Goal: Transaction & Acquisition: Purchase product/service

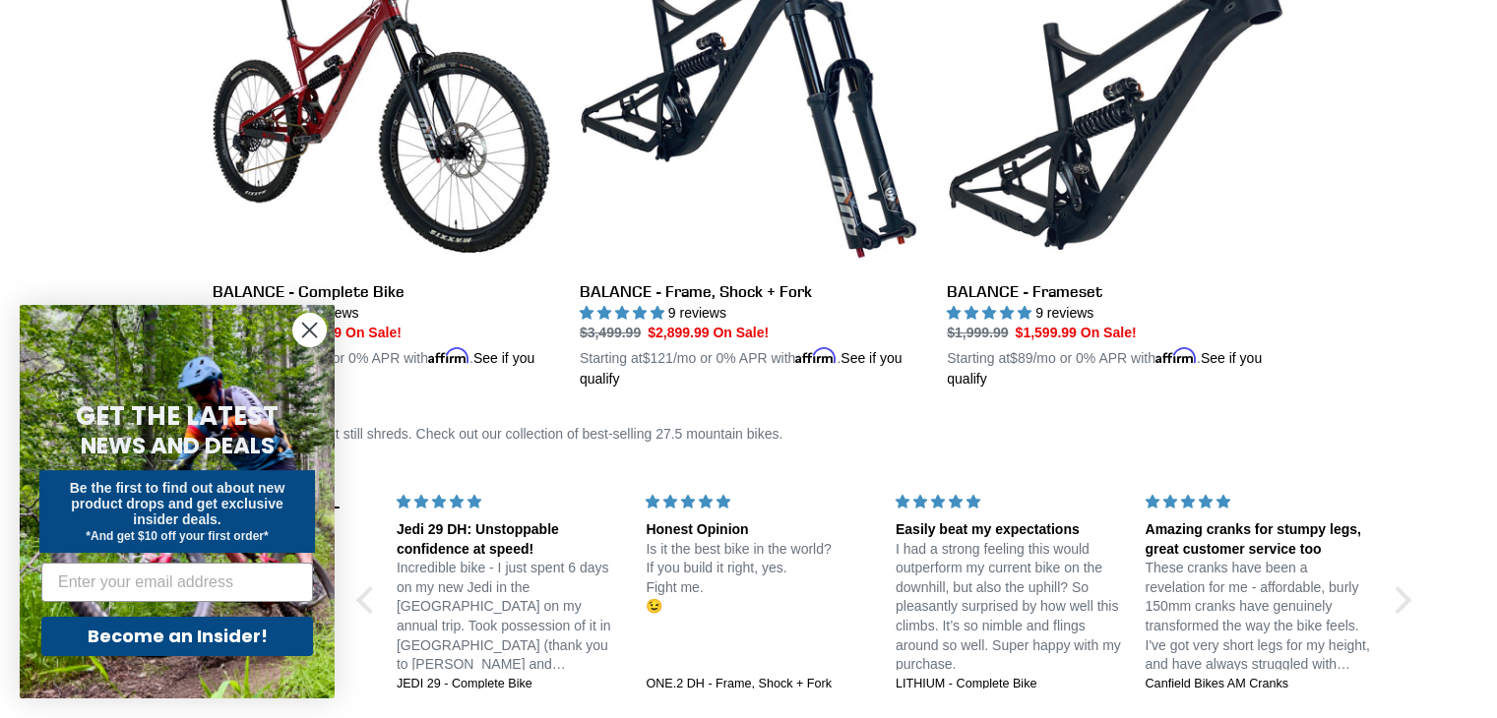
scroll to position [652, 0]
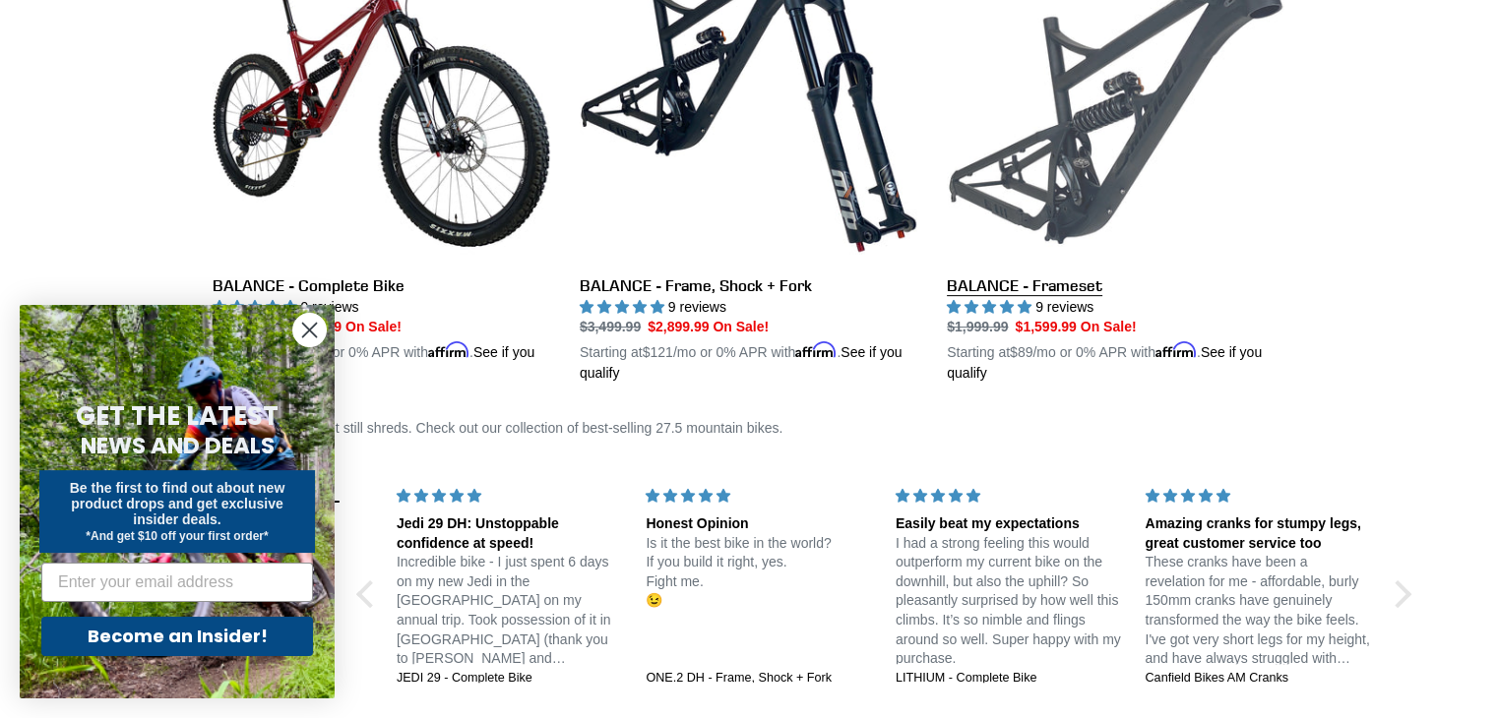
click at [1125, 132] on link "BALANCE - Frameset" at bounding box center [1116, 154] width 338 height 461
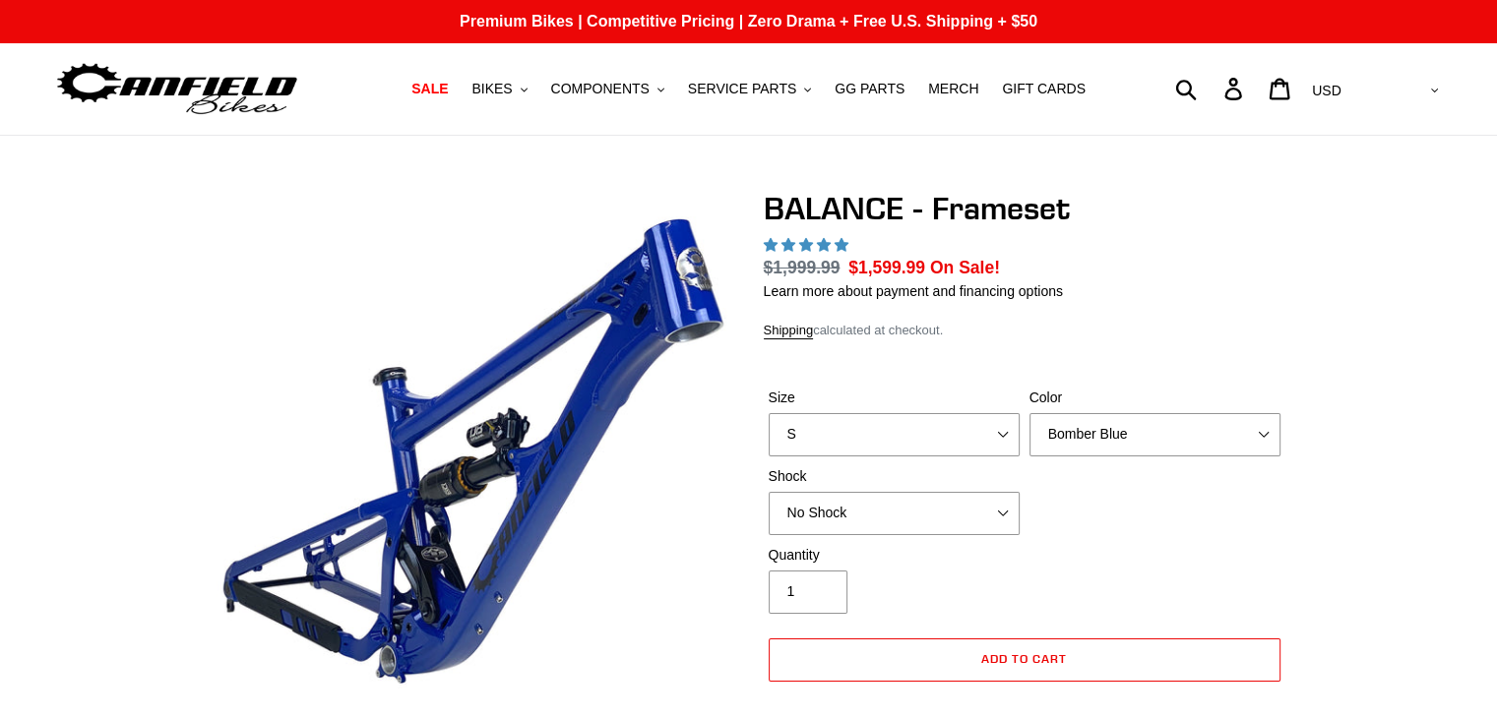
select select "highest-rating"
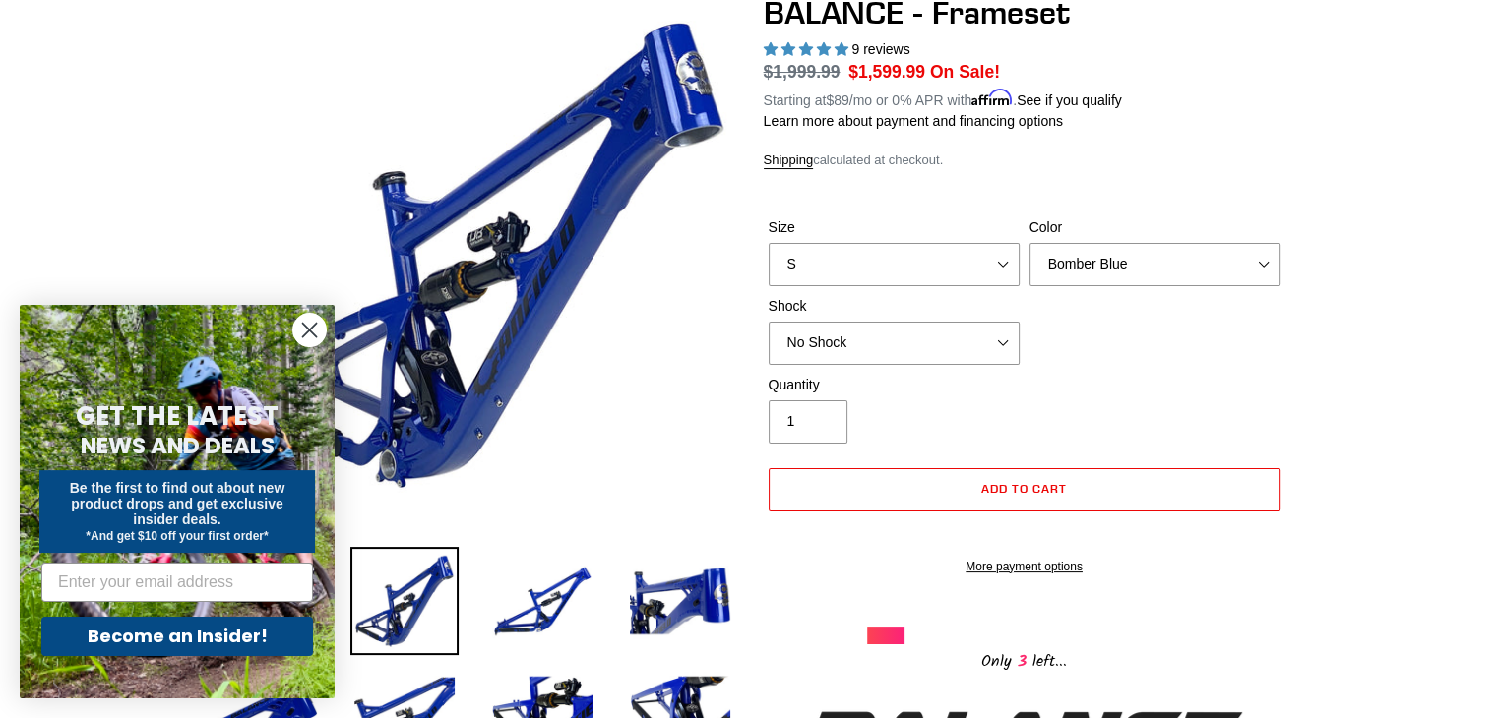
click at [313, 327] on icon "Close dialog" at bounding box center [310, 331] width 14 height 14
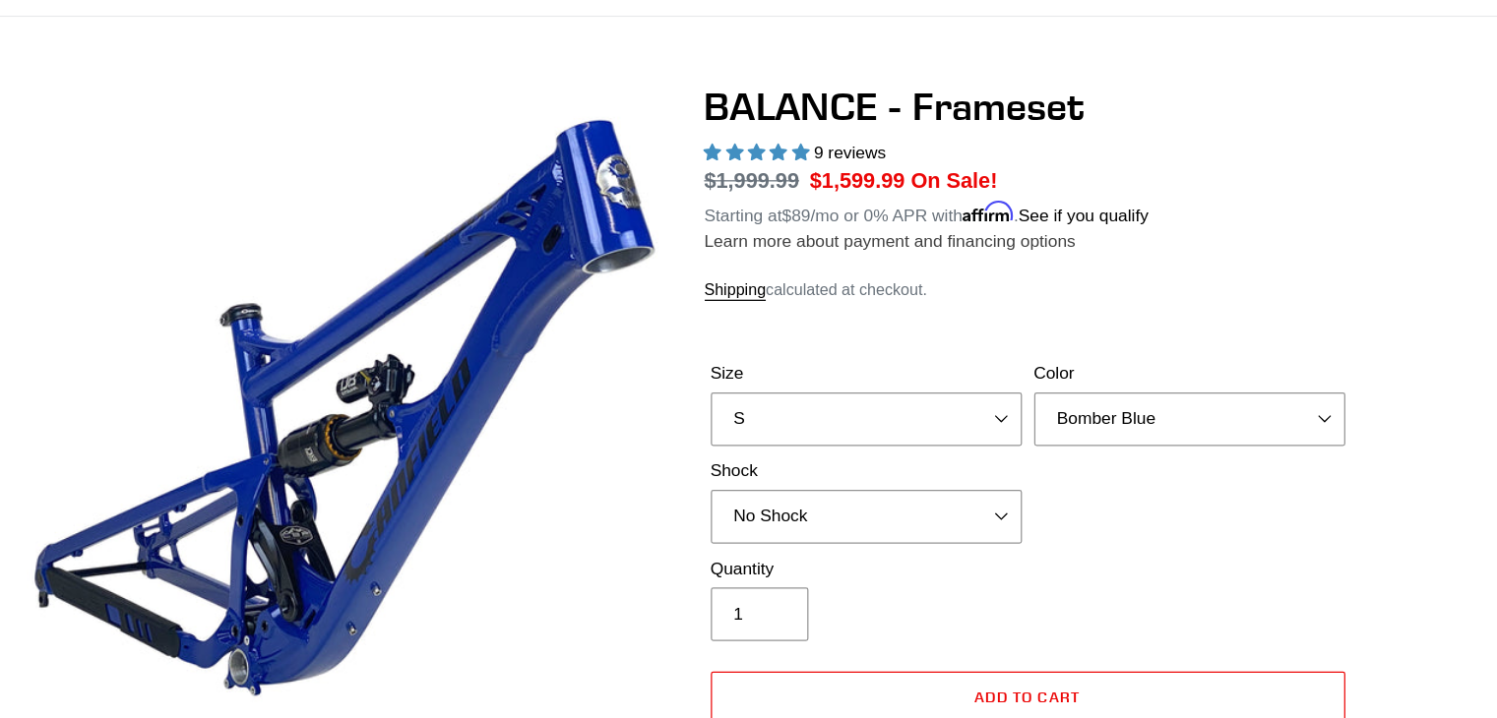
scroll to position [119, 0]
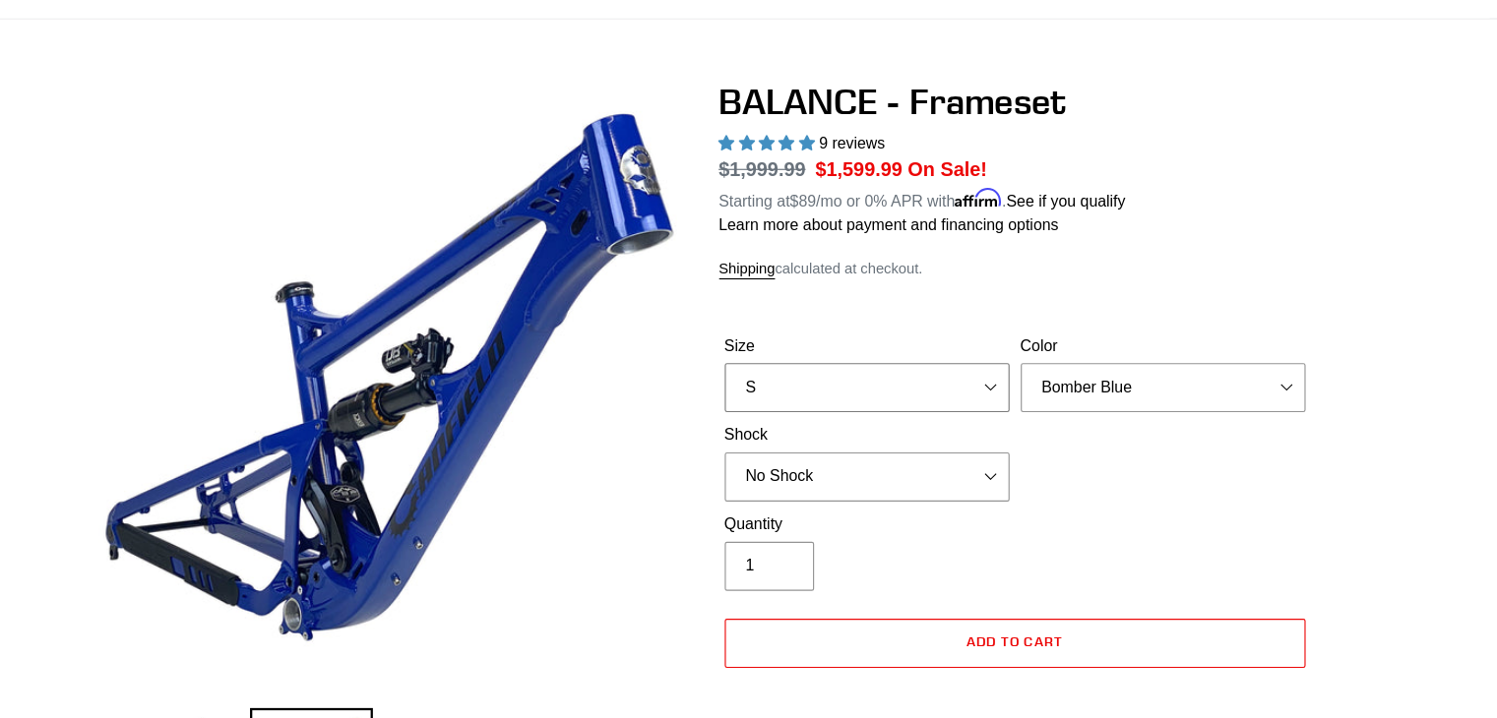
click at [907, 336] on select "S M L XL" at bounding box center [894, 341] width 251 height 43
select select "M"
click at [769, 320] on select "S M L XL" at bounding box center [894, 341] width 251 height 43
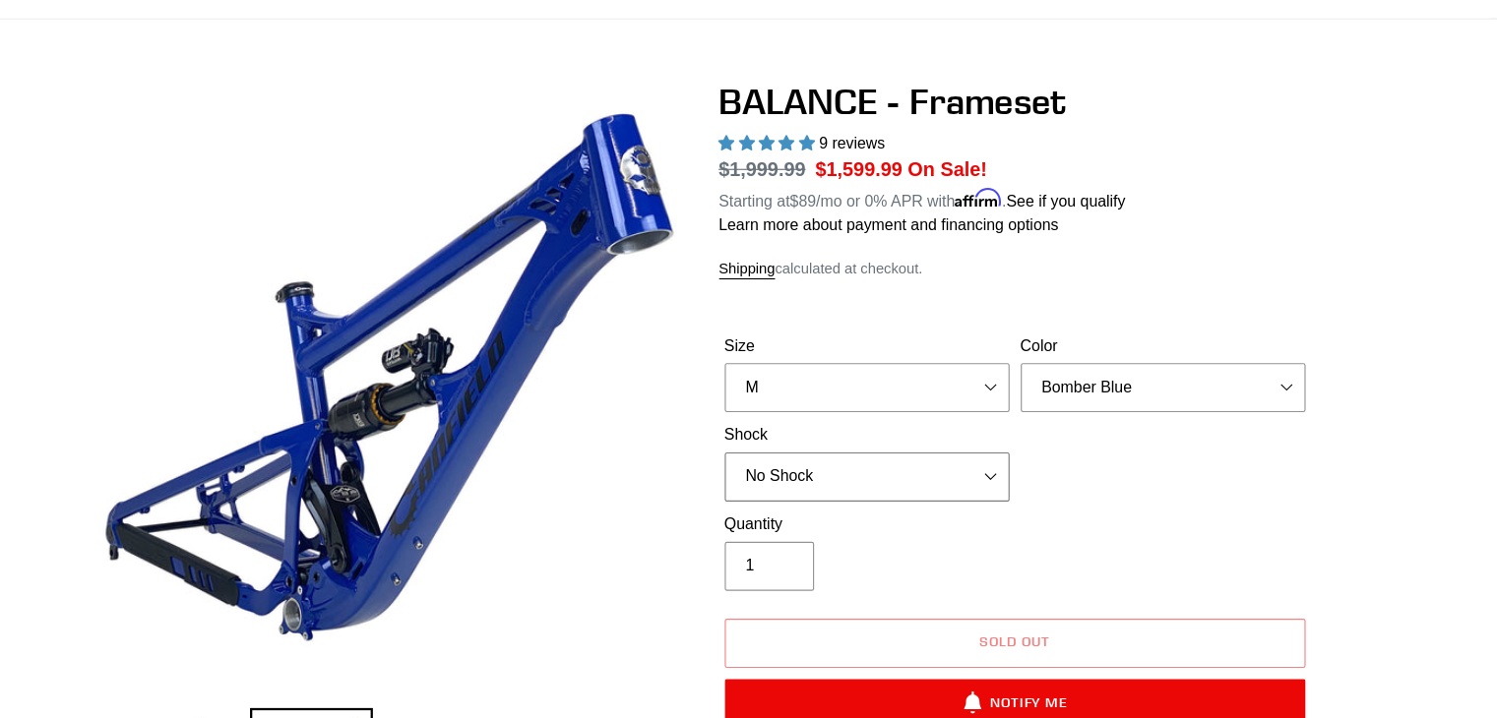
click at [936, 405] on select "No Shock Cane Creek Kitsuma Air Öhlins TTX2 Air EXT Storia V3-S" at bounding box center [894, 420] width 251 height 43
click at [886, 279] on form "Size S M L XL Color Bomber Blue Goat's Blood Stealth Black Shock No Shock Cane …" at bounding box center [1025, 461] width 522 height 397
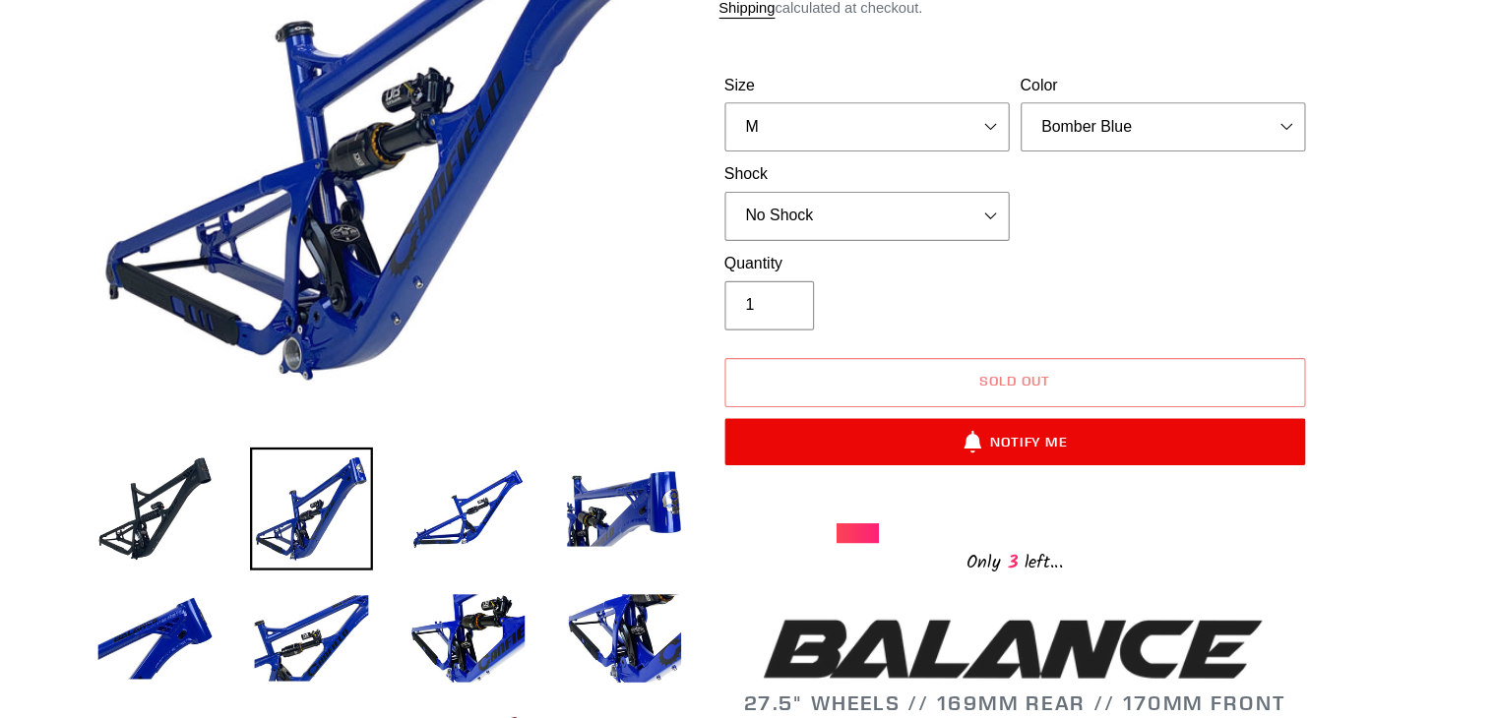
scroll to position [265, 0]
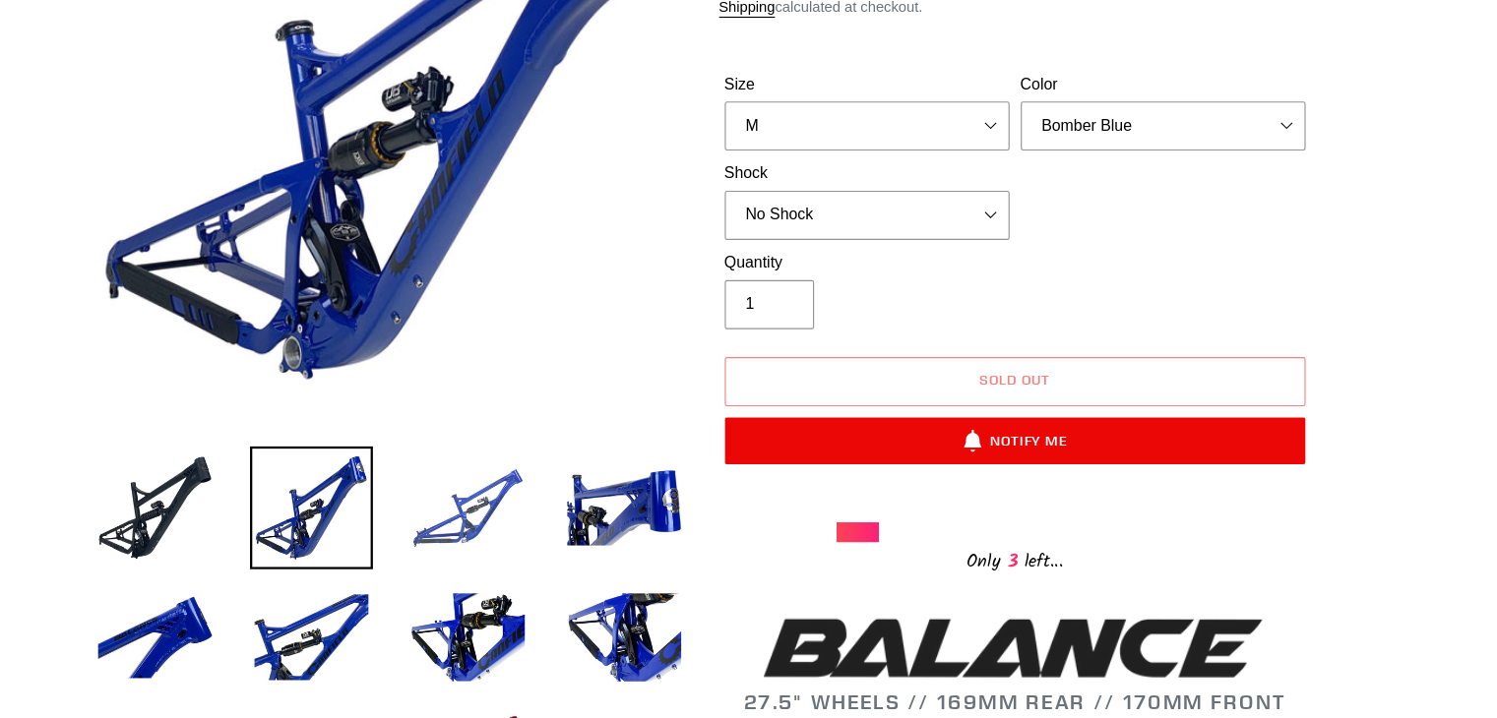
click at [546, 545] on img at bounding box center [542, 532] width 108 height 108
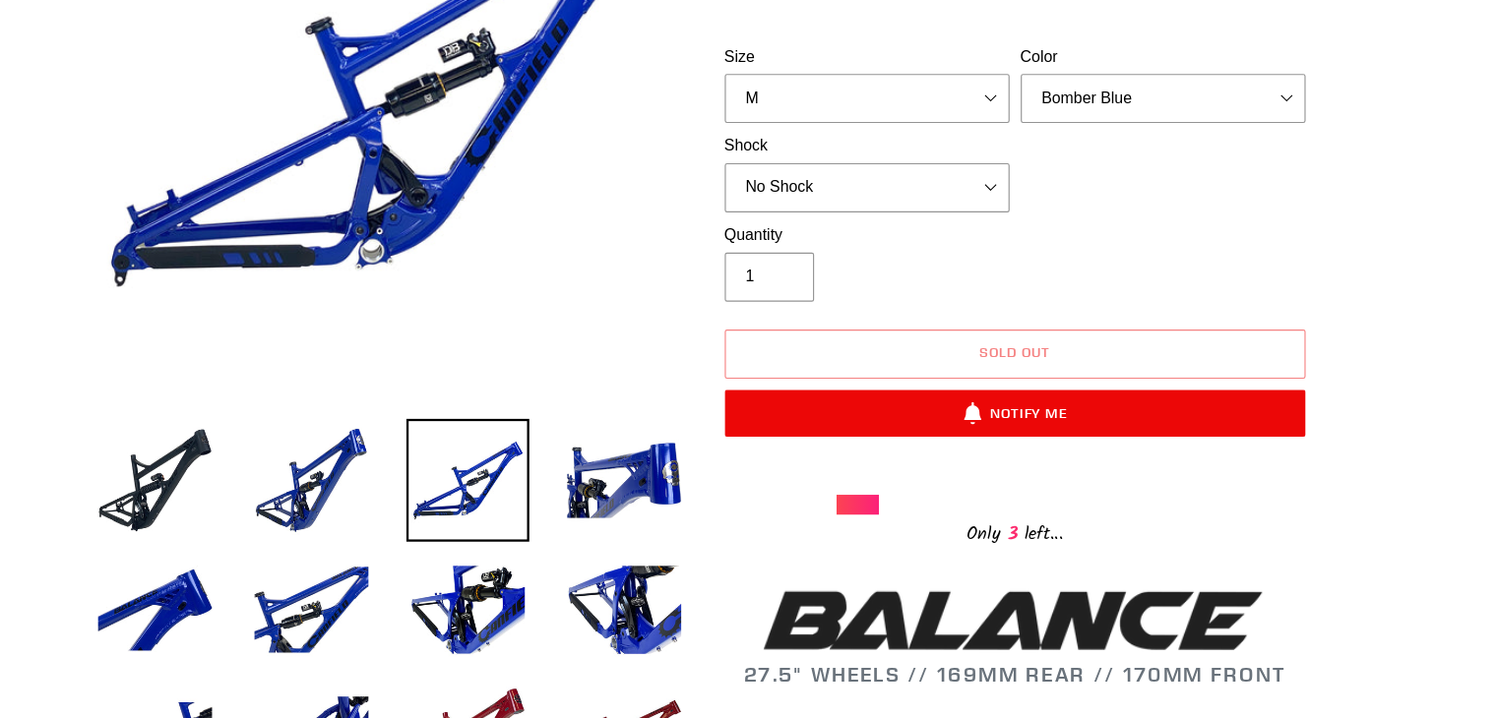
scroll to position [0, 0]
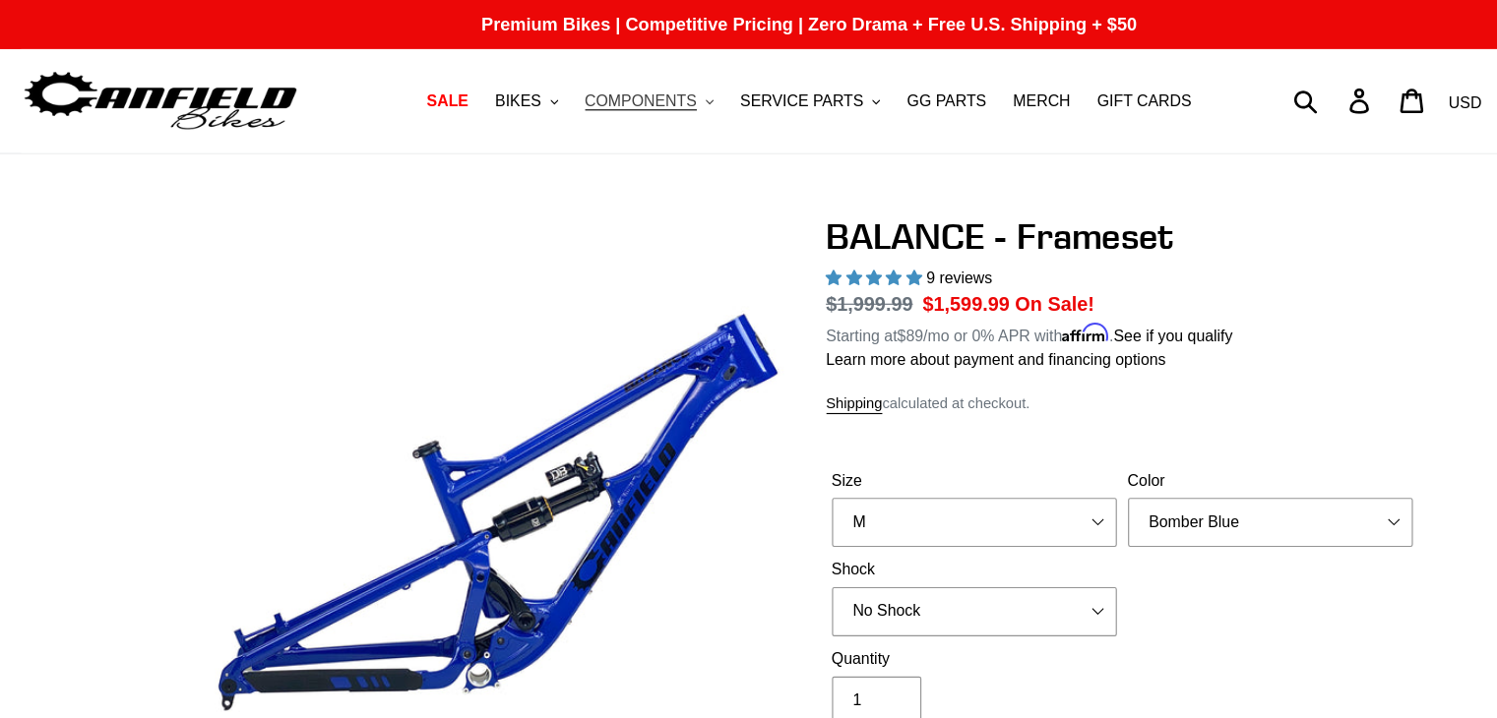
click at [628, 93] on span "COMPONENTS" at bounding box center [600, 89] width 98 height 17
click at [512, 83] on span "BIKES" at bounding box center [491, 89] width 40 height 17
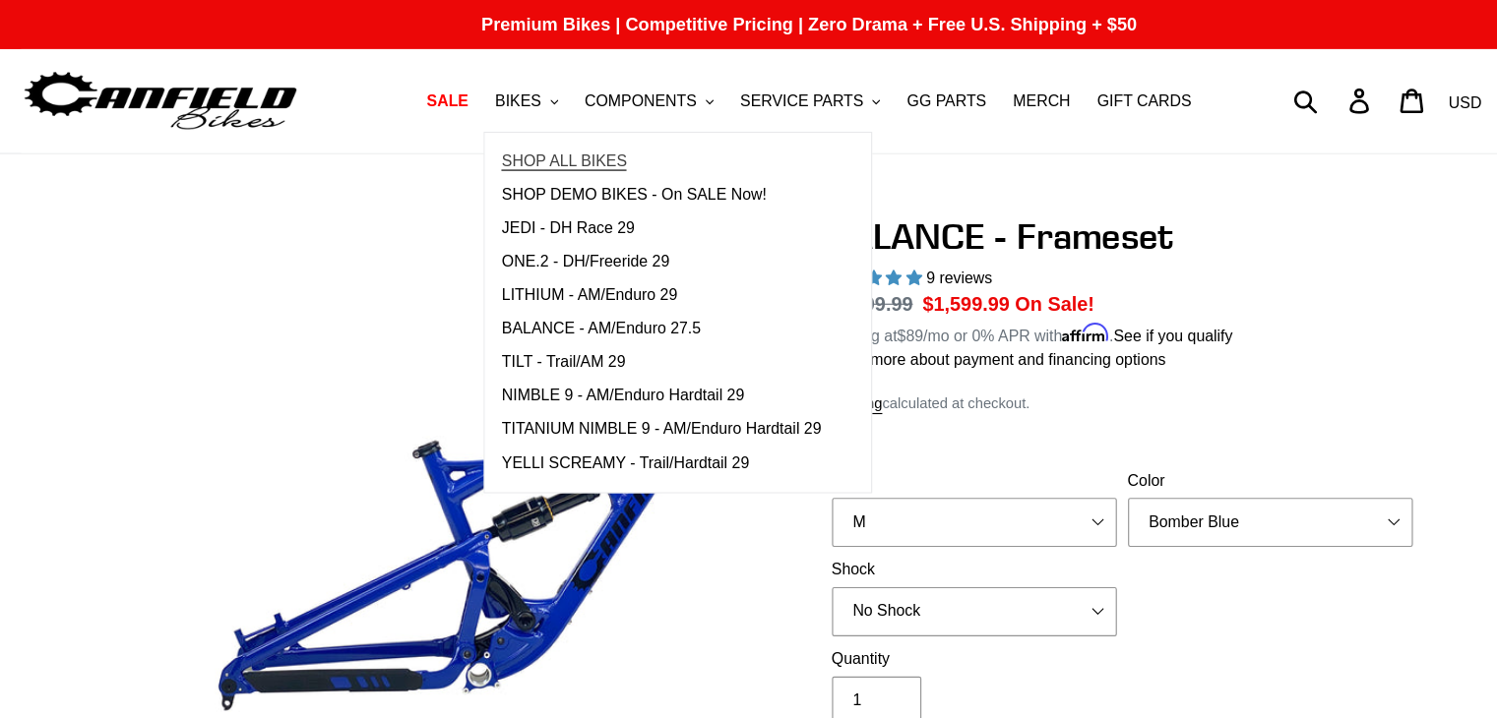
click at [552, 149] on span "SHOP ALL BIKES" at bounding box center [532, 142] width 110 height 17
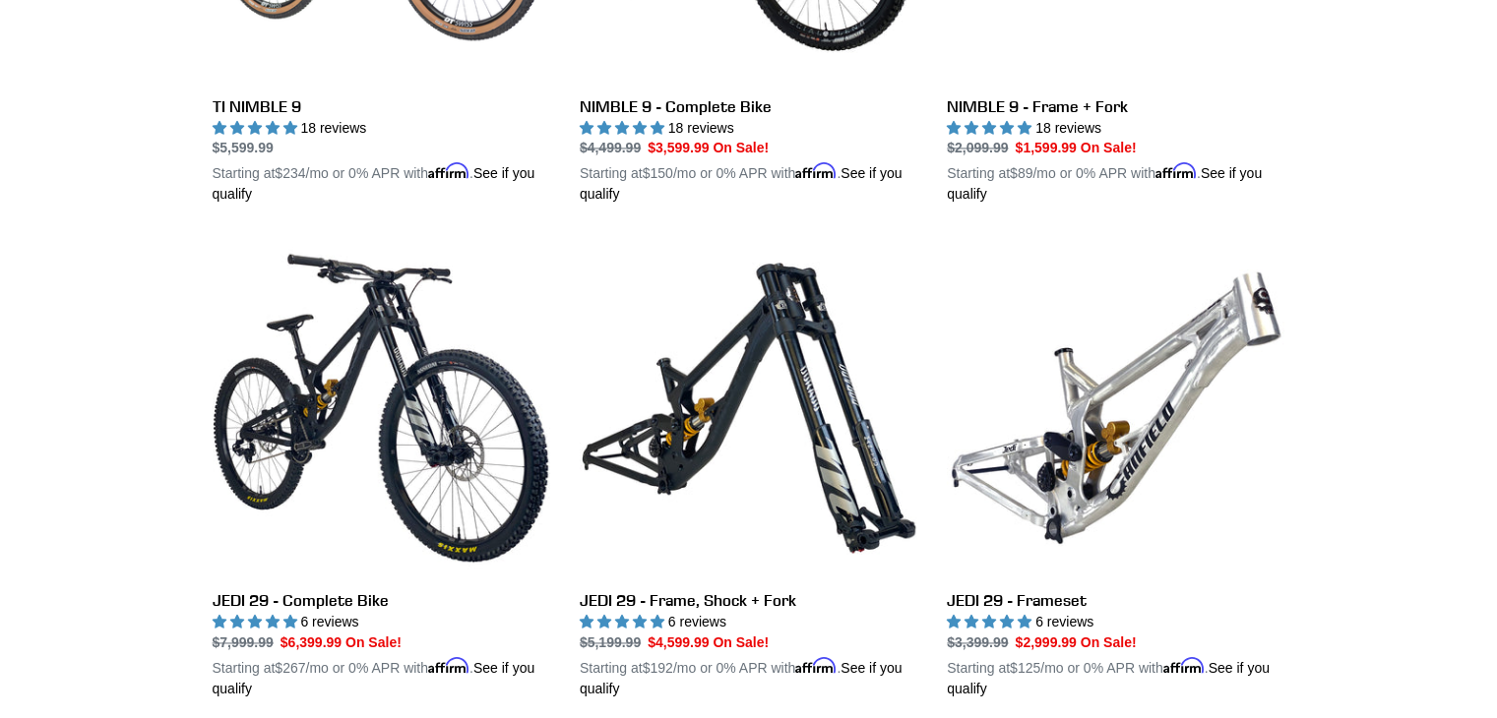
scroll to position [2814, 0]
